Goal: Task Accomplishment & Management: Complete application form

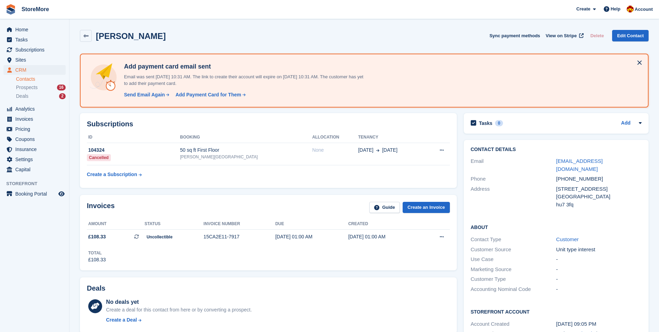
click at [40, 24] on div "Home Tasks Subscriptions Subscriptions Subscriptions Contracts Price increases …" at bounding box center [34, 98] width 69 height 153
click at [30, 34] on span "Home" at bounding box center [36, 30] width 42 height 10
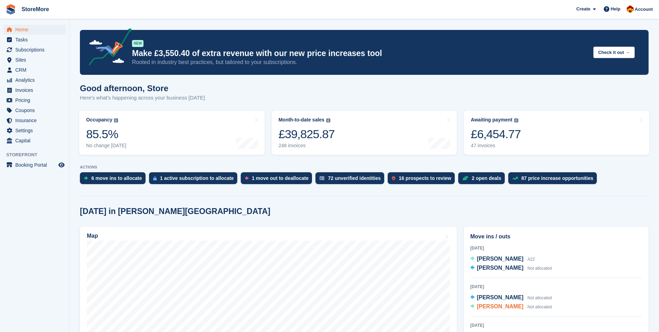
click at [504, 307] on span "Sheri Williams" at bounding box center [500, 306] width 47 height 6
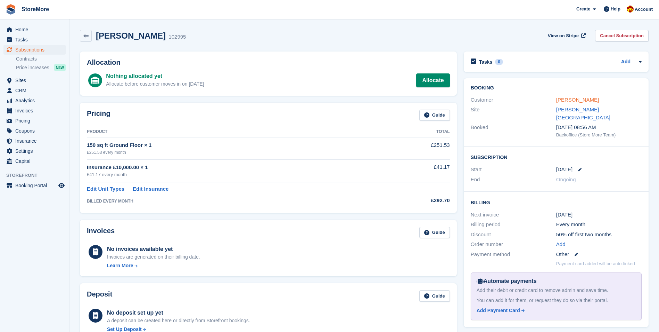
click at [565, 101] on link "Sheri Williams" at bounding box center [578, 100] width 43 height 6
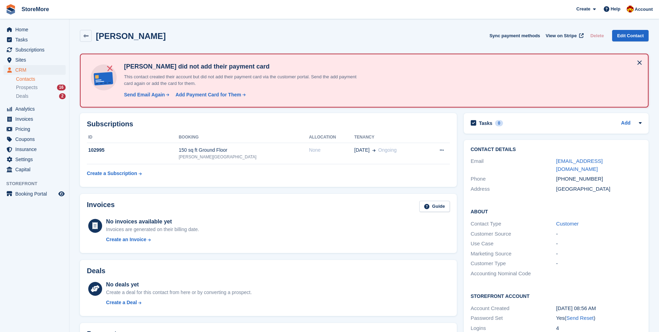
click at [401, 131] on div "Subscriptions ID Booking Allocation Tenancy 102995 150 sq ft Ground Floor Cloug…" at bounding box center [268, 150] width 377 height 74
click at [561, 36] on span "View on Stripe" at bounding box center [561, 35] width 31 height 7
click at [39, 31] on span "Home" at bounding box center [36, 30] width 42 height 10
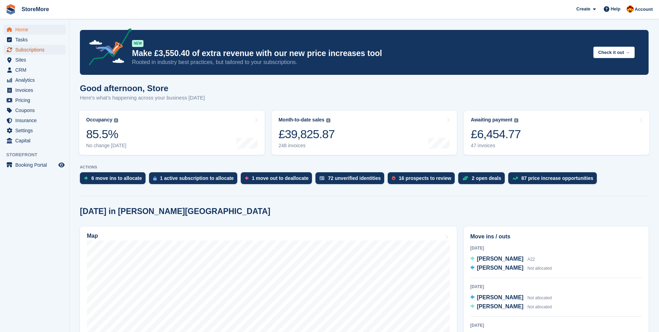
click at [33, 46] on span "Subscriptions" at bounding box center [36, 50] width 42 height 10
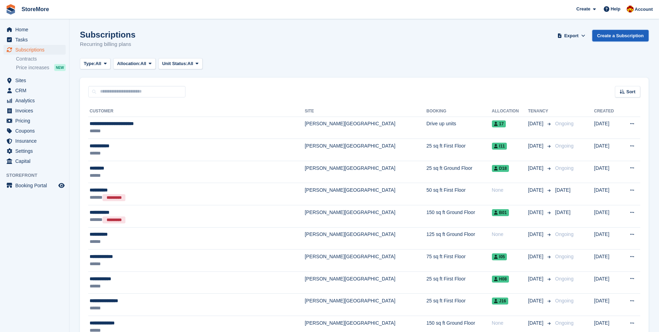
click at [614, 35] on link "Create a Subscription" at bounding box center [621, 35] width 56 height 11
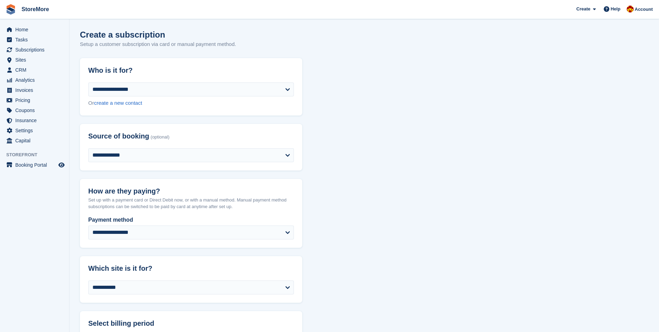
click at [314, 51] on div "Create a subscription Setup a customer subscription via card or manual payment …" at bounding box center [364, 43] width 569 height 27
